Goal: Find contact information: Find contact information

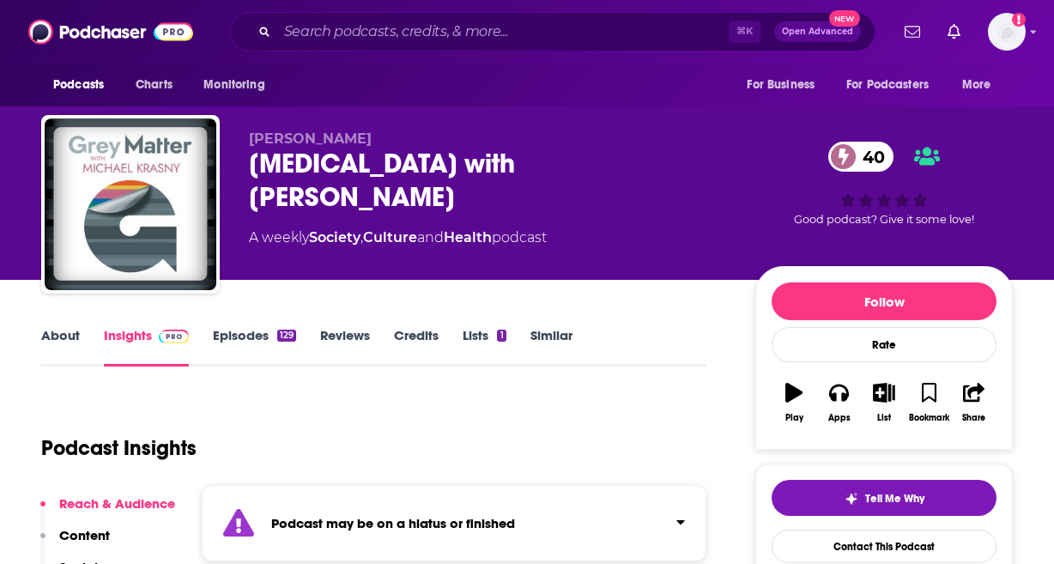
click at [438, 16] on div "⌘ K Open Advanced New" at bounding box center [552, 31] width 645 height 39
click at [430, 19] on input "Search podcasts, credits, & more..." at bounding box center [502, 31] width 451 height 27
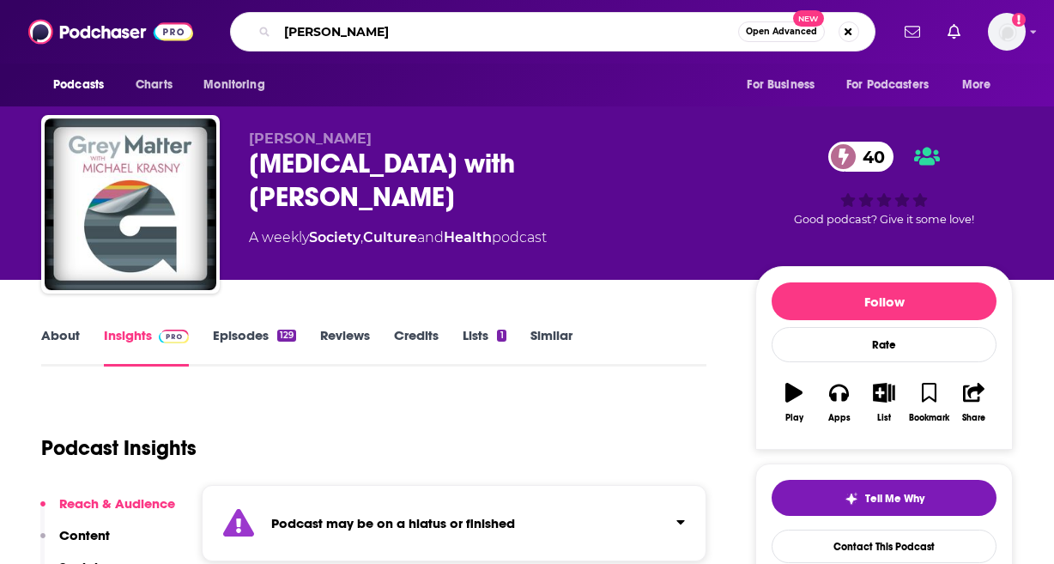
type input "[PERSON_NAME]"
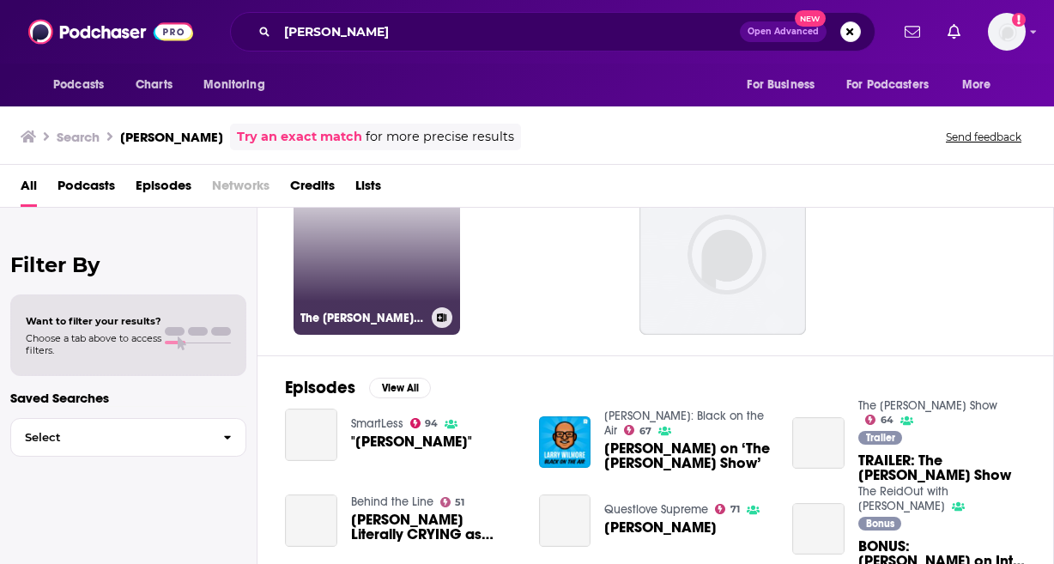
scroll to position [90, 0]
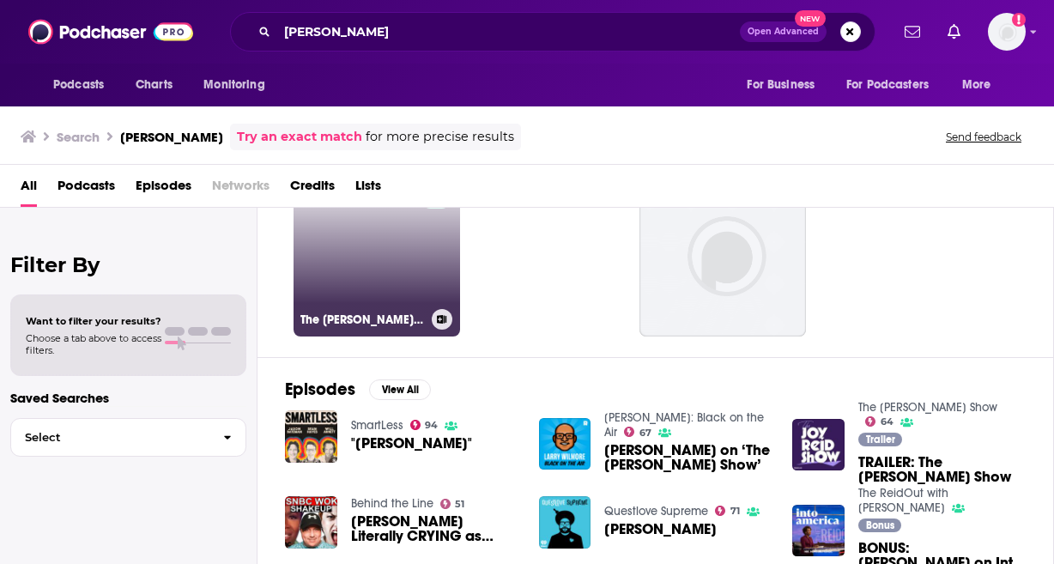
click at [390, 234] on link "64 The [PERSON_NAME] Show" at bounding box center [376, 253] width 166 height 166
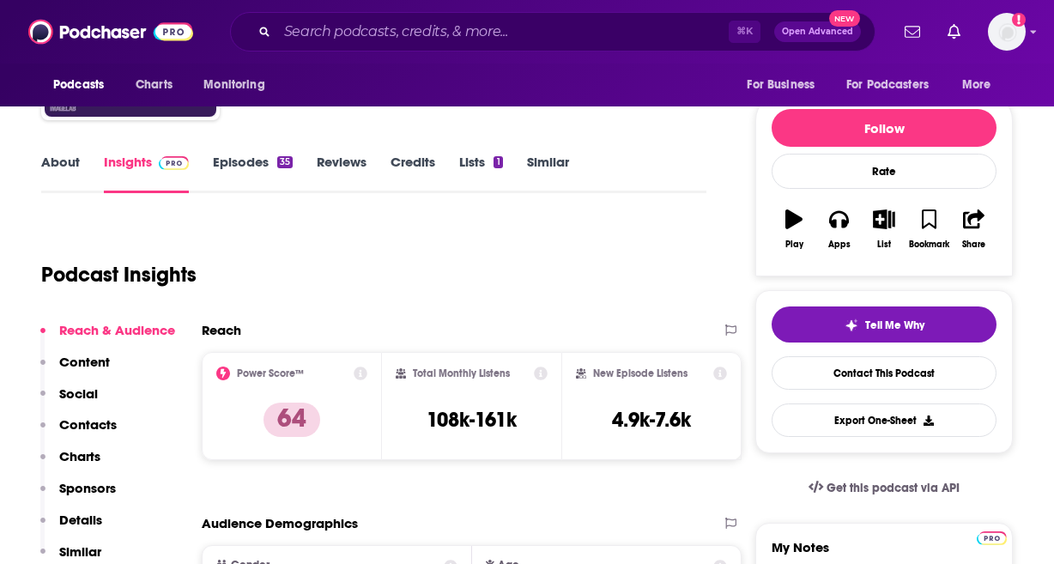
scroll to position [191, 0]
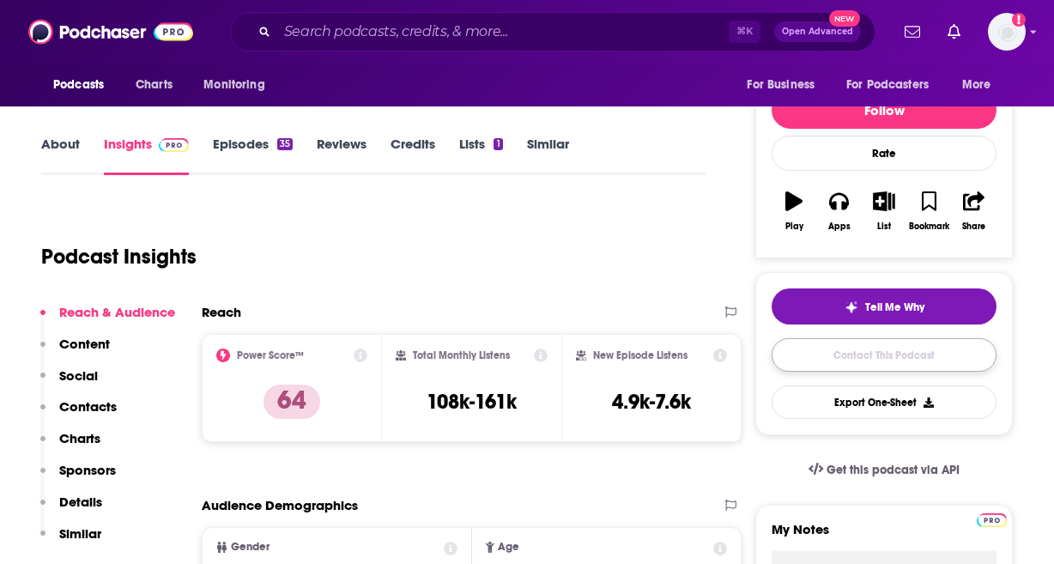
click at [905, 352] on link "Contact This Podcast" at bounding box center [883, 354] width 225 height 33
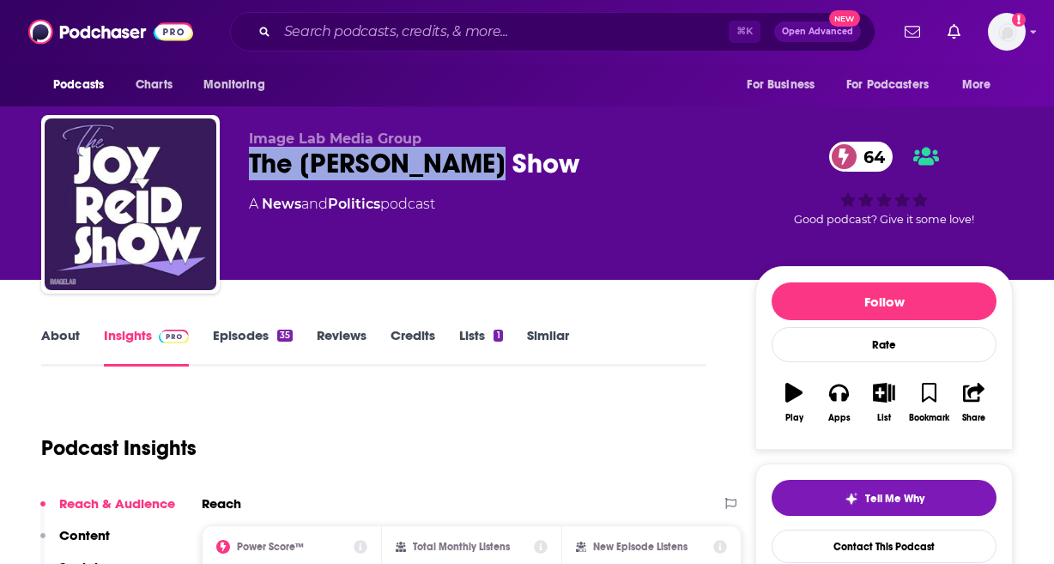
drag, startPoint x: 510, startPoint y: 163, endPoint x: 228, endPoint y: 163, distance: 282.3
click at [227, 163] on div "Image Lab Media Group The [PERSON_NAME] Show 64 A News and Politics podcast 64 …" at bounding box center [526, 207] width 971 height 185
copy h2 "The [PERSON_NAME] Show"
